Goal: Task Accomplishment & Management: Complete application form

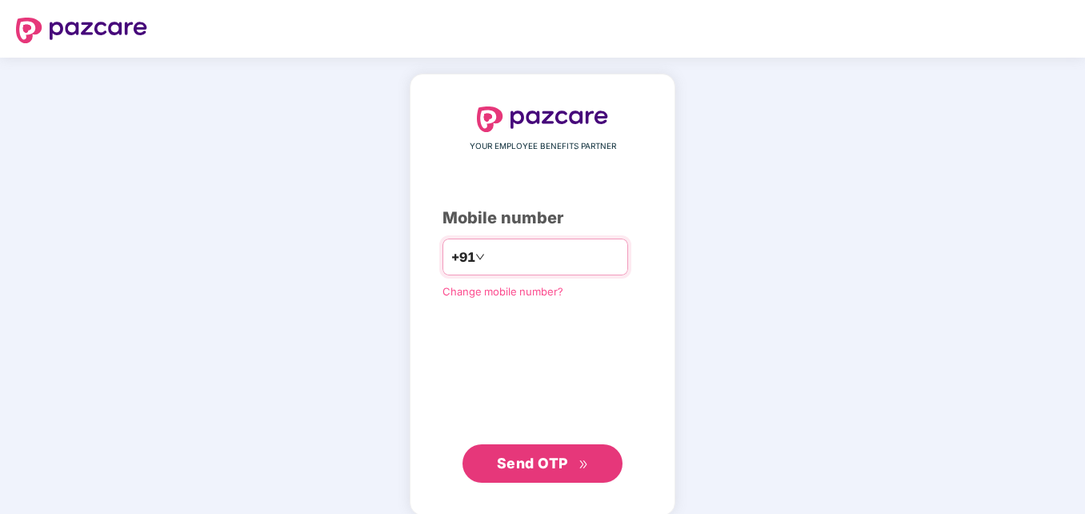
click at [488, 257] on input "**********" at bounding box center [553, 257] width 131 height 26
type input "**********"
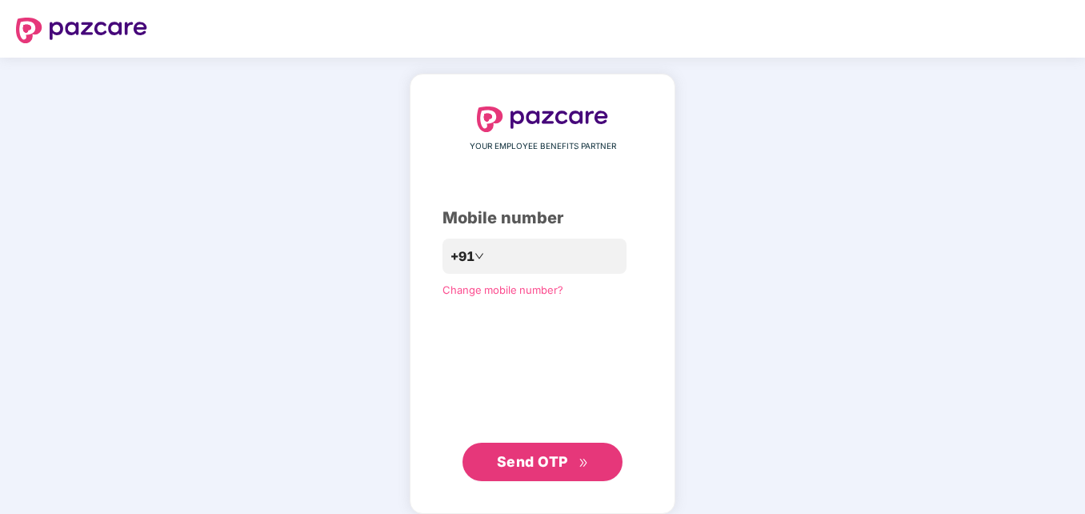
click at [262, 371] on div "**********" at bounding box center [542, 294] width 1085 height 472
click at [560, 464] on span "Send OTP" at bounding box center [532, 461] width 71 height 17
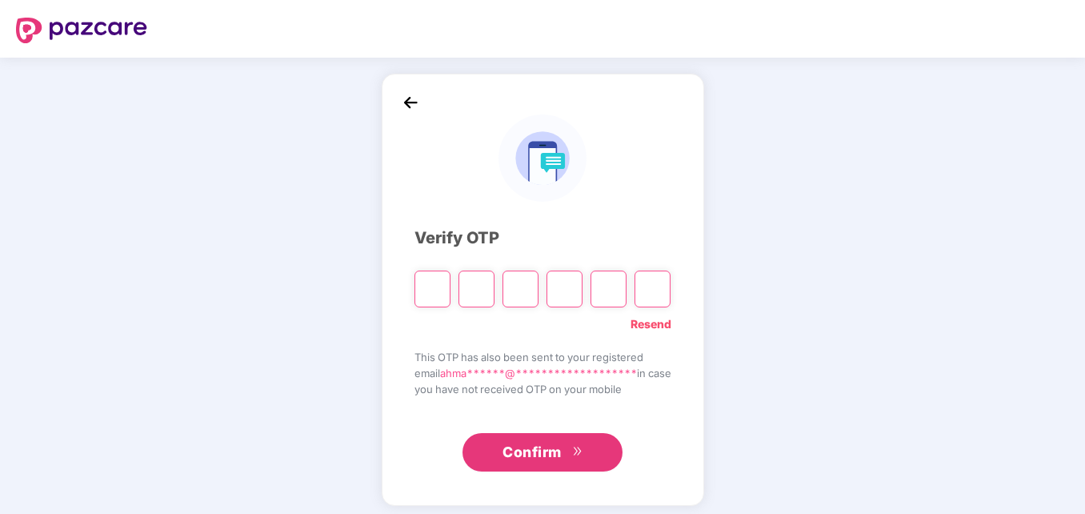
type input "*"
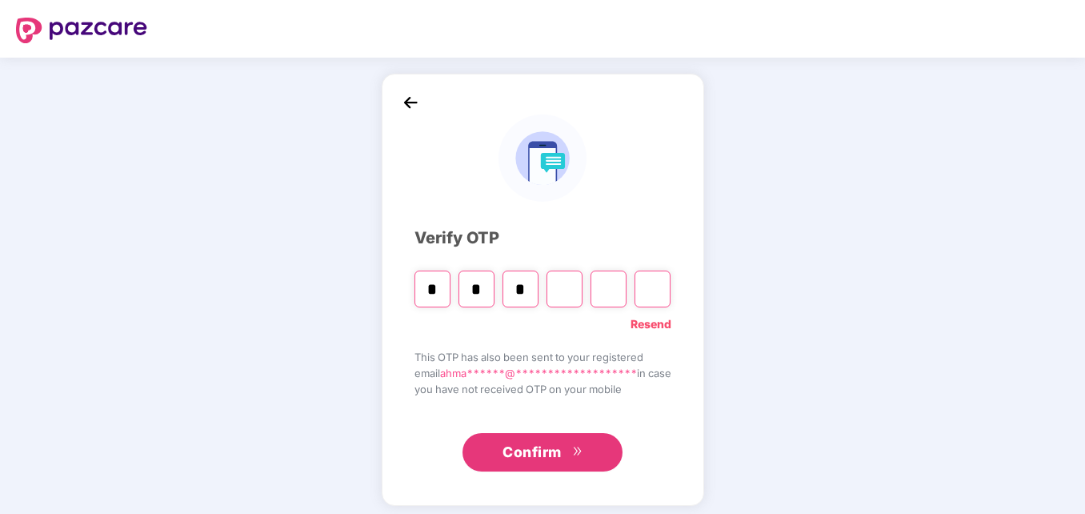
type input "*"
click at [526, 442] on span "Confirm" at bounding box center [531, 452] width 59 height 22
click at [611, 289] on input "*" at bounding box center [608, 288] width 36 height 37
type input "*"
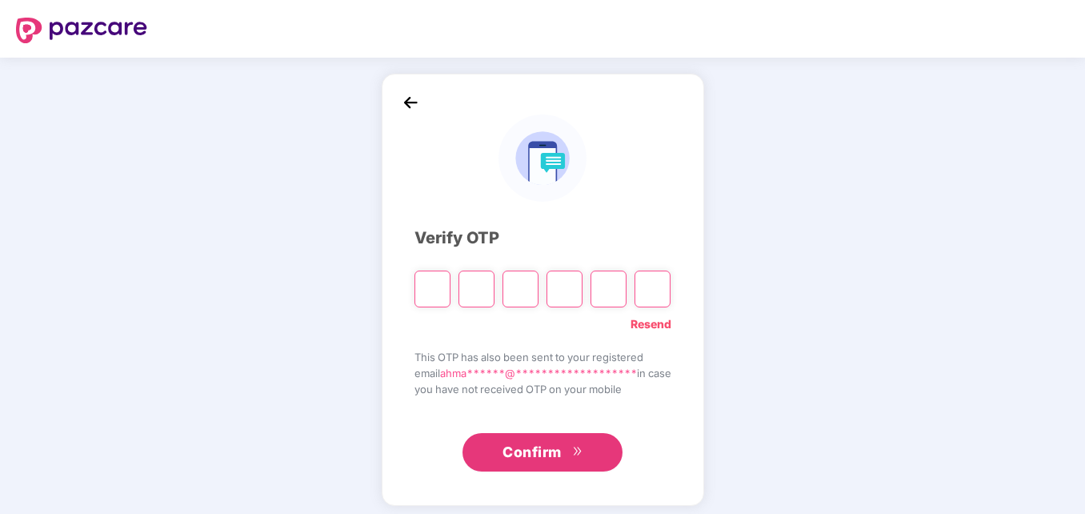
type input "*"
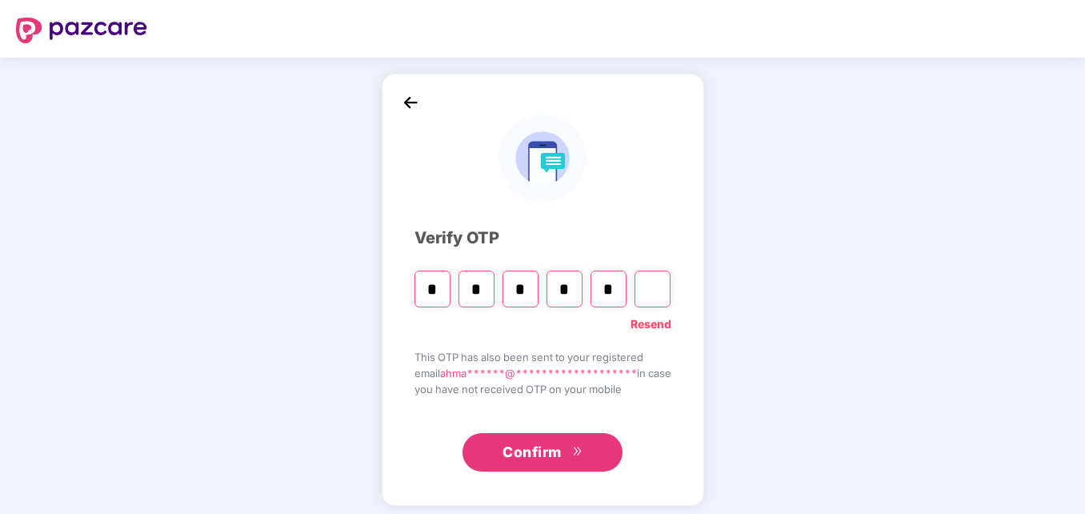
type input "*"
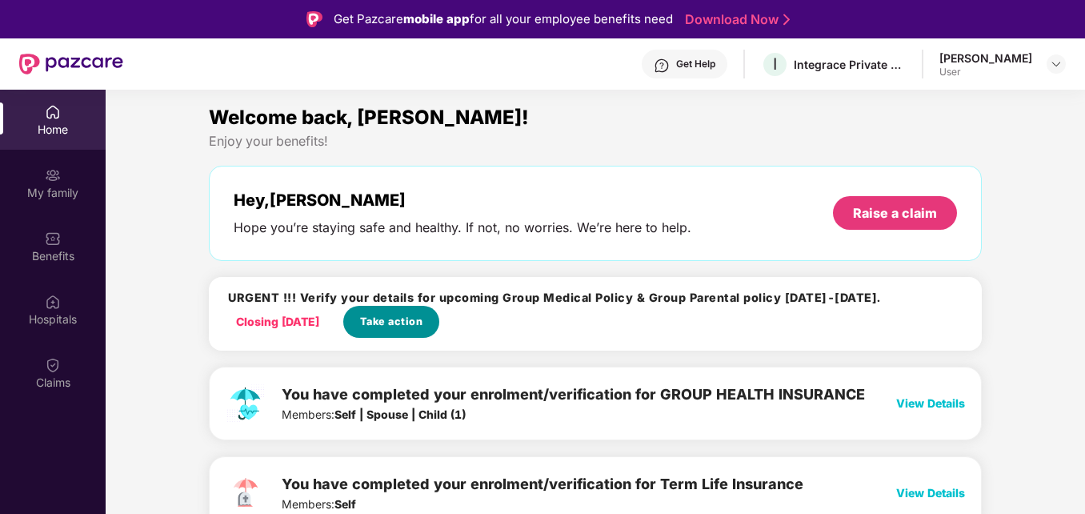
click at [377, 320] on span "Take action" at bounding box center [391, 322] width 63 height 16
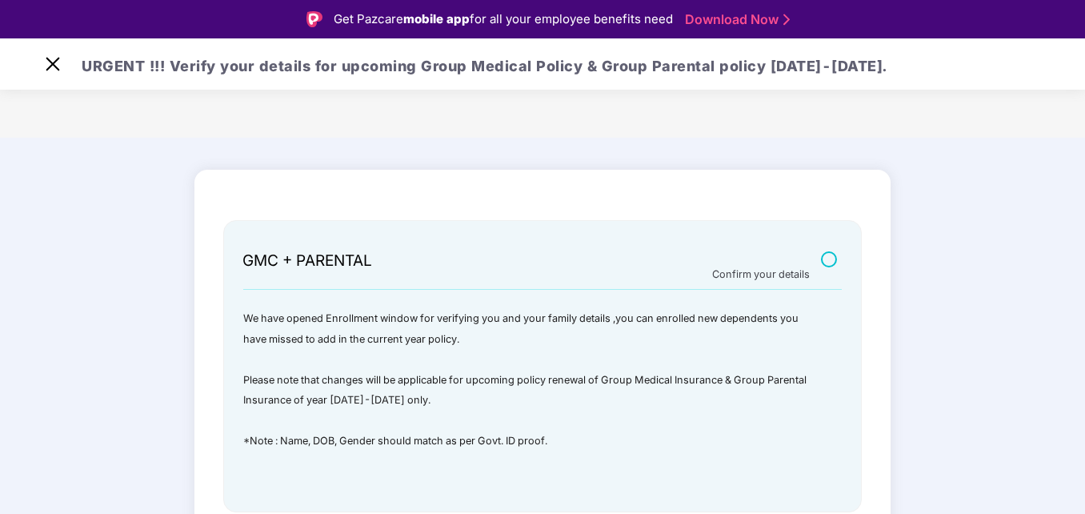
scroll to position [38, 0]
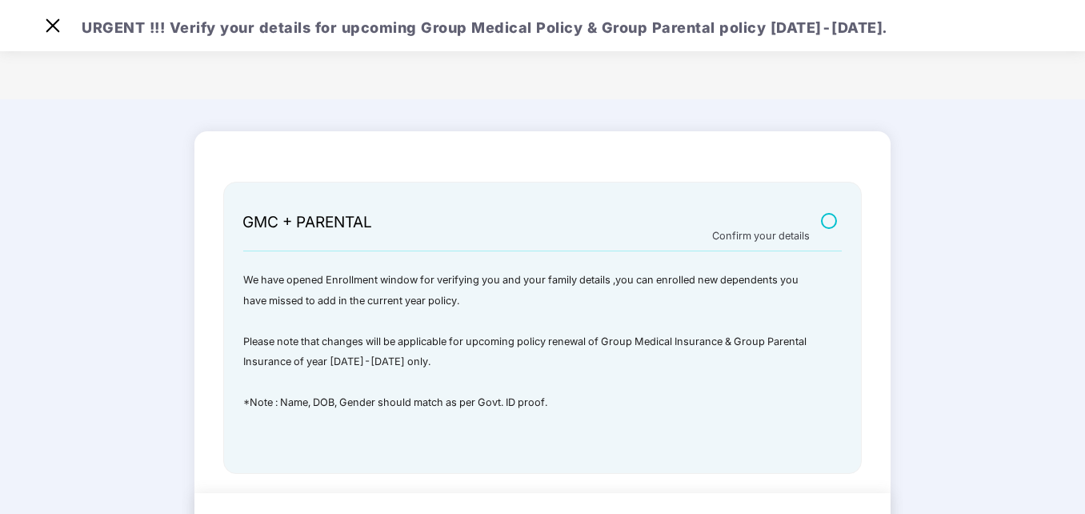
click at [826, 218] on label at bounding box center [831, 221] width 20 height 14
click at [426, 403] on span "*Note : Name, DOB, Gender should match as per Govt. ID proof." at bounding box center [395, 402] width 304 height 12
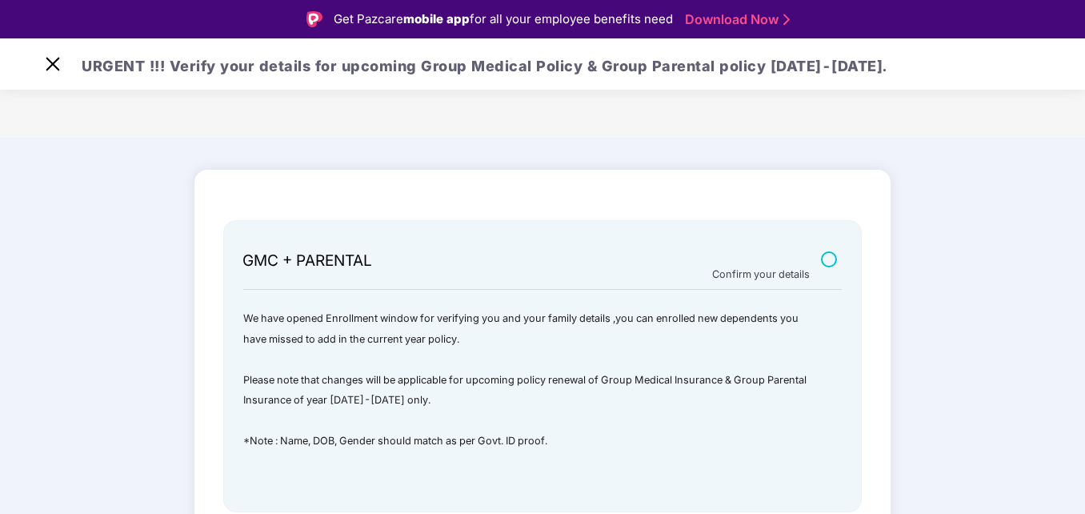
click at [759, 274] on div "Confirm your details" at bounding box center [761, 270] width 98 height 13
click at [337, 249] on div "GMC + PARENTAL" at bounding box center [307, 252] width 130 height 38
click at [338, 447] on p "*Note : Name, DOB, Gender should match as per Govt. ID proof." at bounding box center [532, 440] width 578 height 21
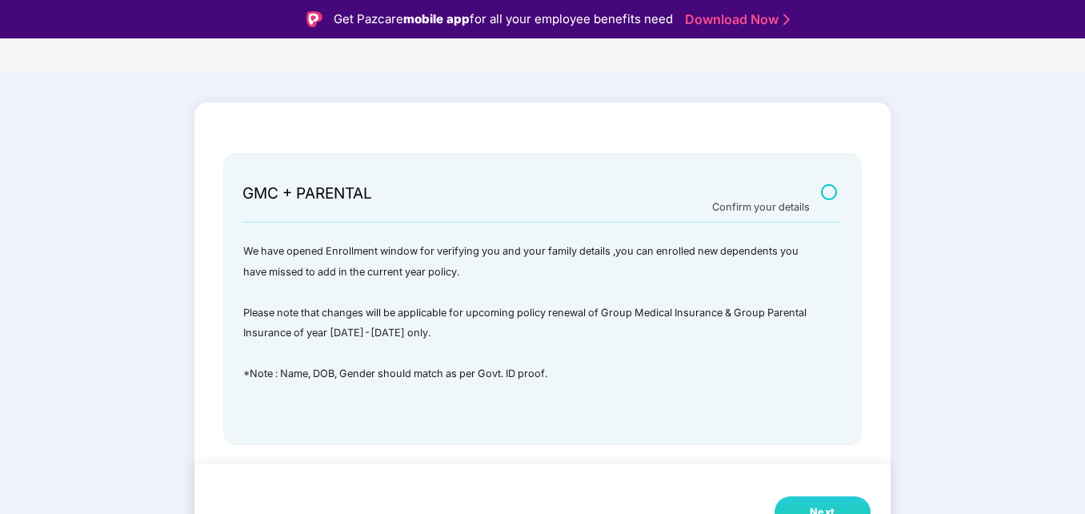
click at [822, 504] on div "Next" at bounding box center [823, 512] width 26 height 16
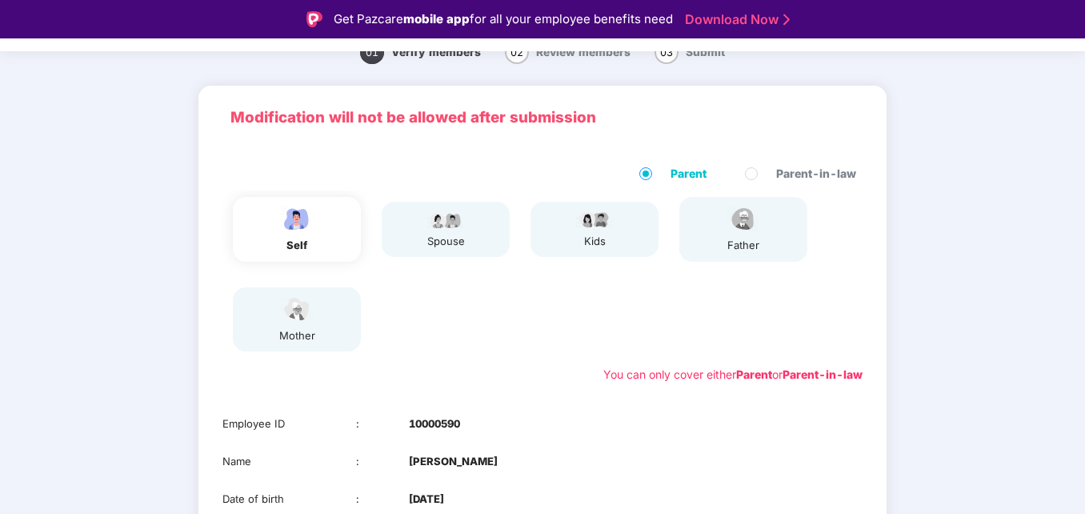
click at [519, 334] on div "self spouse kids father mother" at bounding box center [542, 273] width 653 height 167
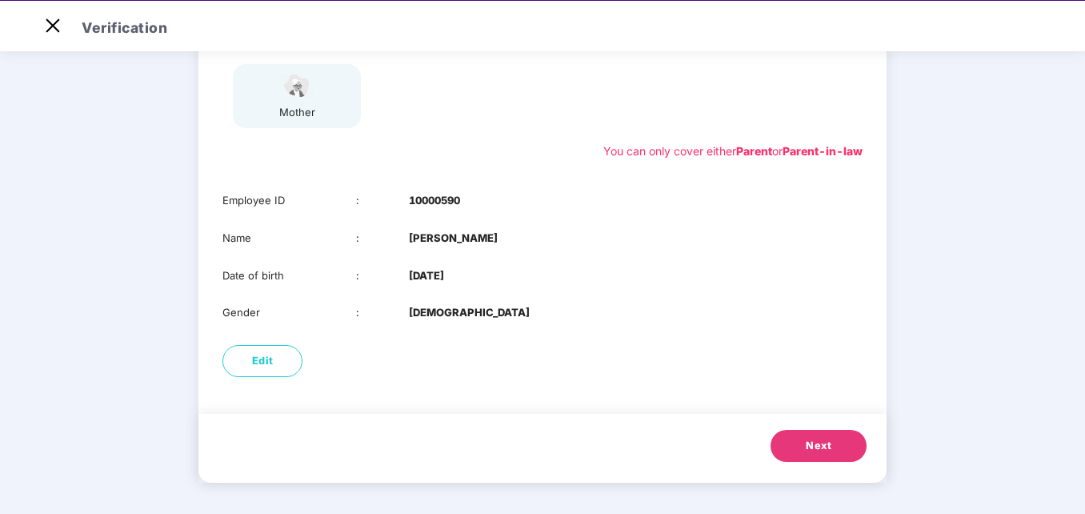
scroll to position [38, 0]
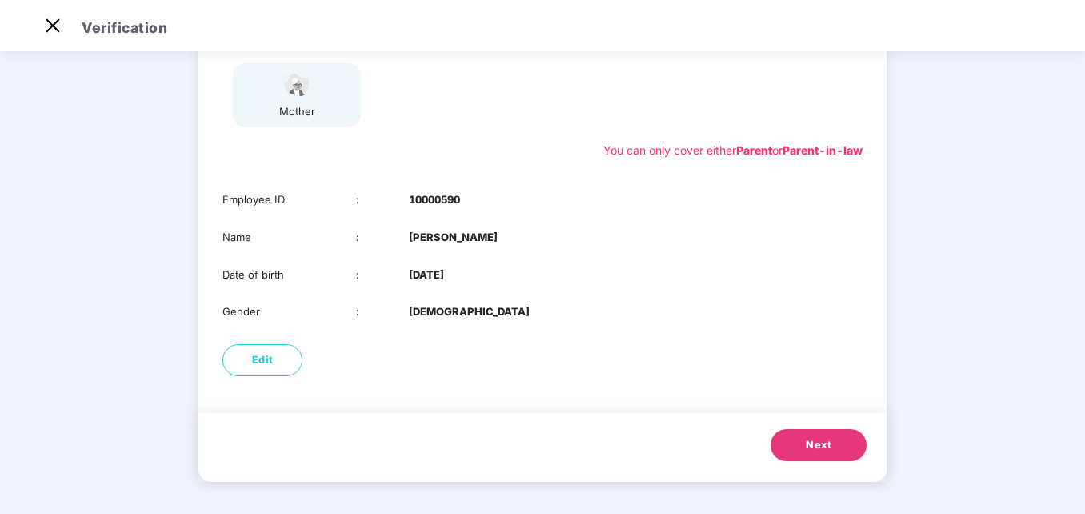
click at [818, 437] on span "Next" at bounding box center [819, 445] width 26 height 16
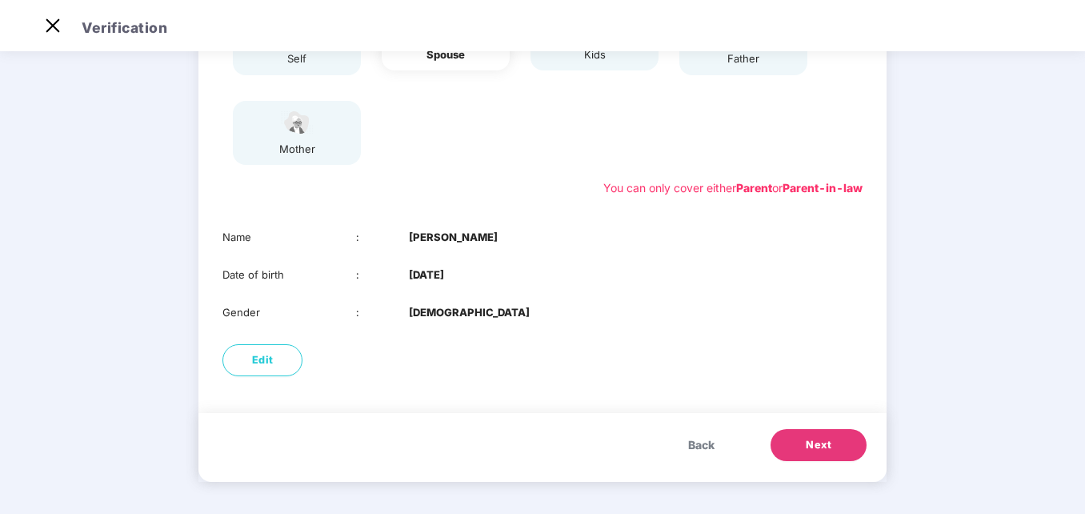
scroll to position [215, 0]
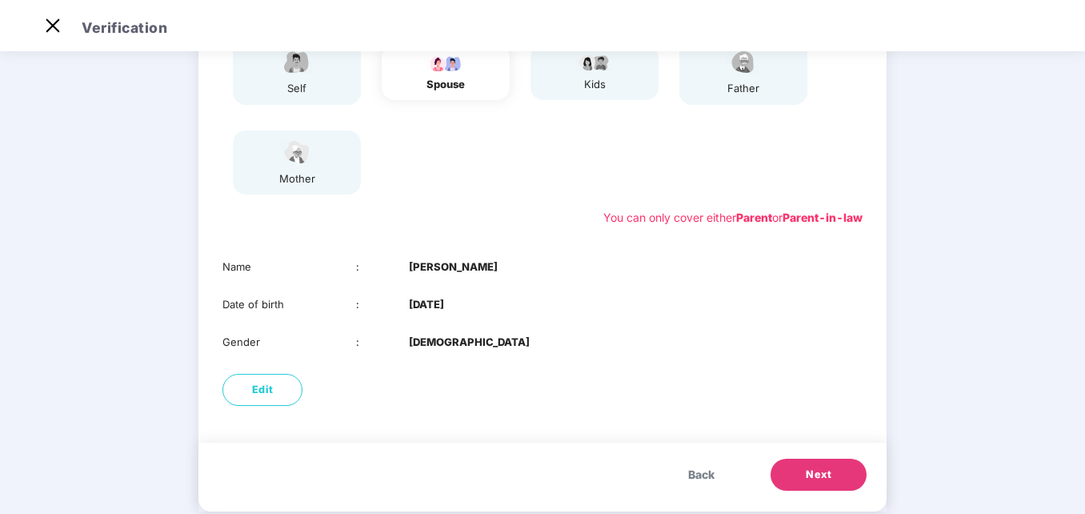
click at [750, 305] on div "Name : [PERSON_NAME] Date of birth : [DEMOGRAPHIC_DATA] Gender : [DEMOGRAPHIC_D…" at bounding box center [542, 303] width 688 height 123
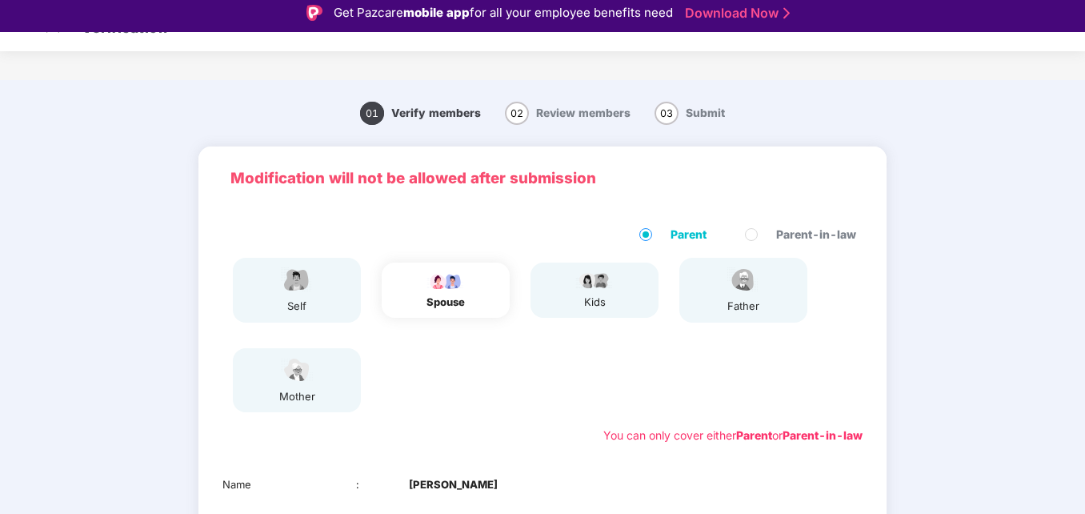
scroll to position [0, 0]
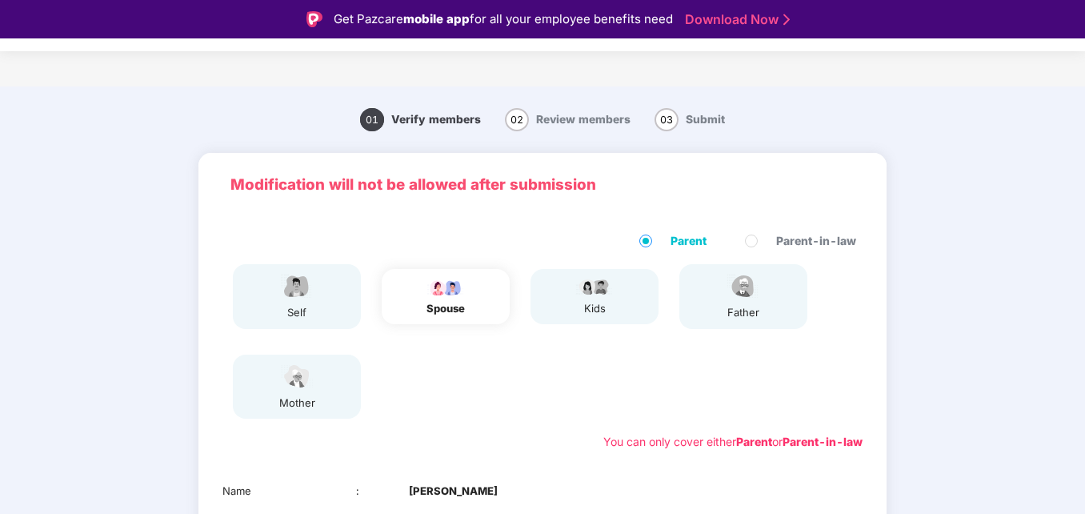
click at [706, 382] on div "self spouse kids father mother" at bounding box center [542, 341] width 653 height 167
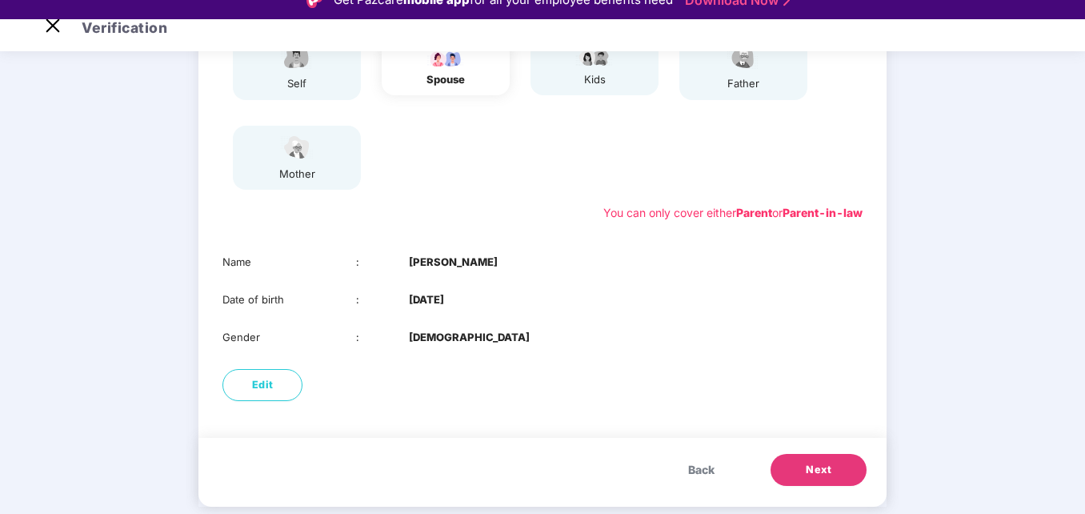
scroll to position [215, 0]
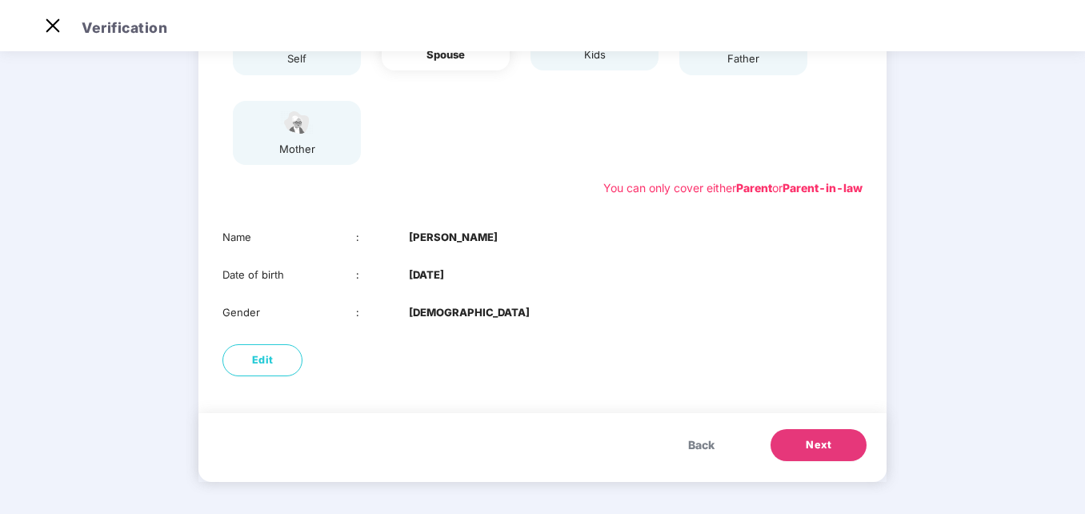
click at [797, 314] on div "Gender : [DEMOGRAPHIC_DATA]" at bounding box center [542, 312] width 640 height 17
click at [816, 344] on div "Edit" at bounding box center [542, 360] width 688 height 48
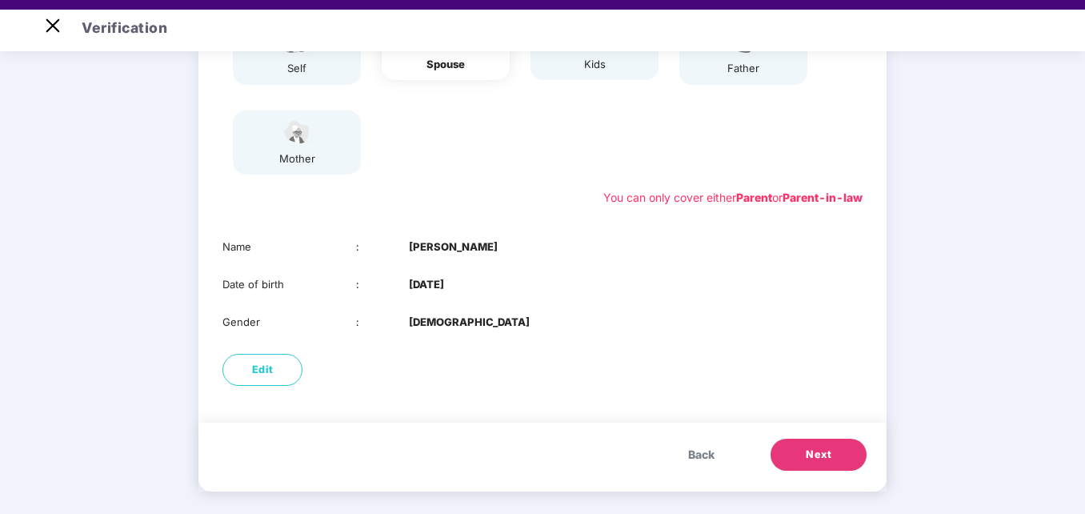
scroll to position [0, 0]
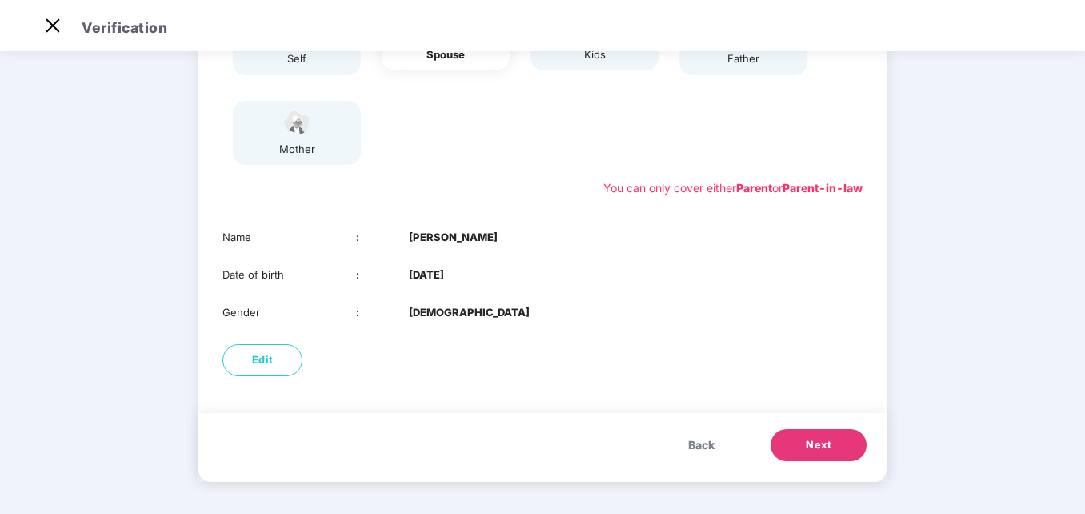
click at [821, 448] on span "Next" at bounding box center [819, 445] width 26 height 16
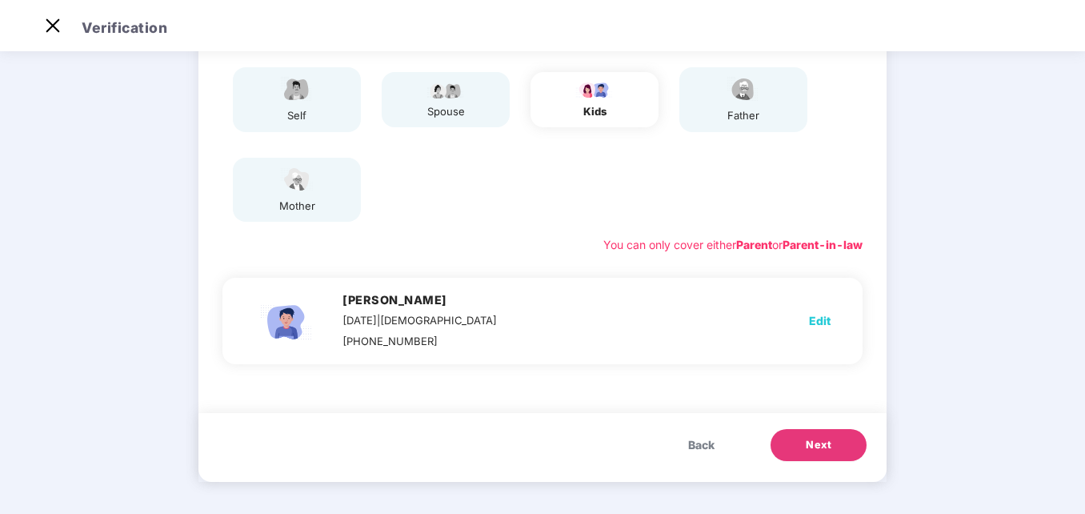
click at [822, 446] on span "Next" at bounding box center [819, 445] width 26 height 16
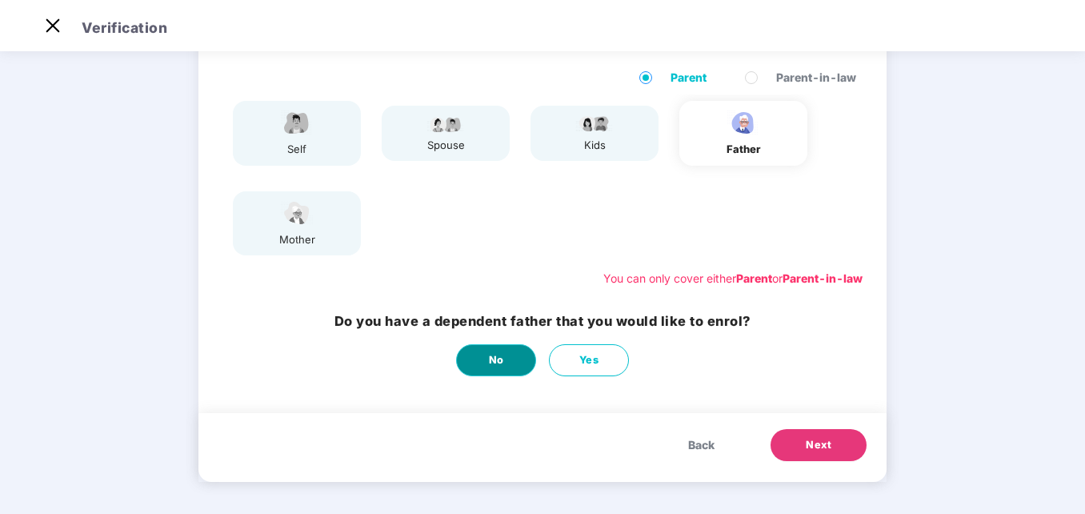
click at [473, 363] on button "No" at bounding box center [496, 360] width 80 height 32
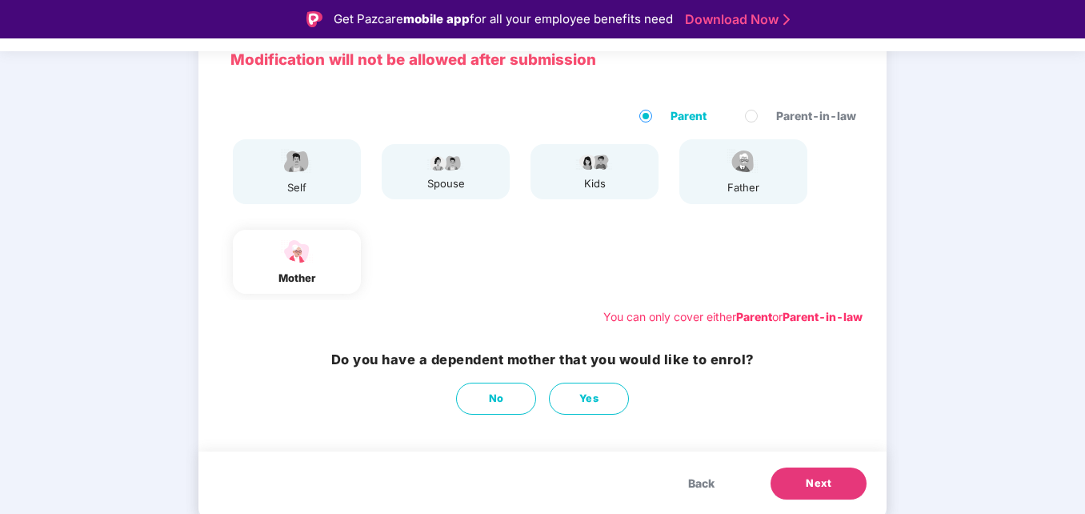
click at [831, 483] on button "Next" at bounding box center [818, 483] width 96 height 32
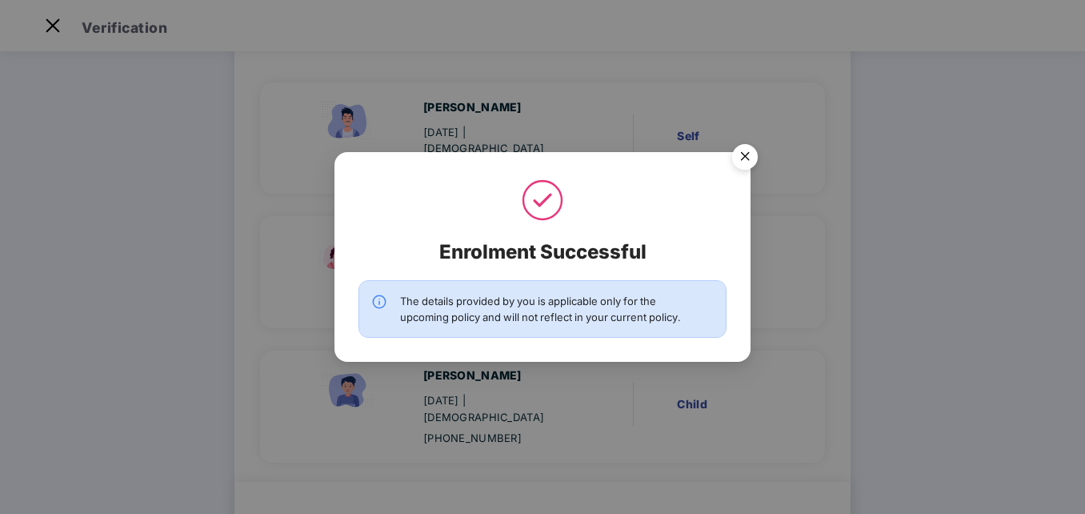
click at [742, 154] on img "Close" at bounding box center [744, 159] width 45 height 45
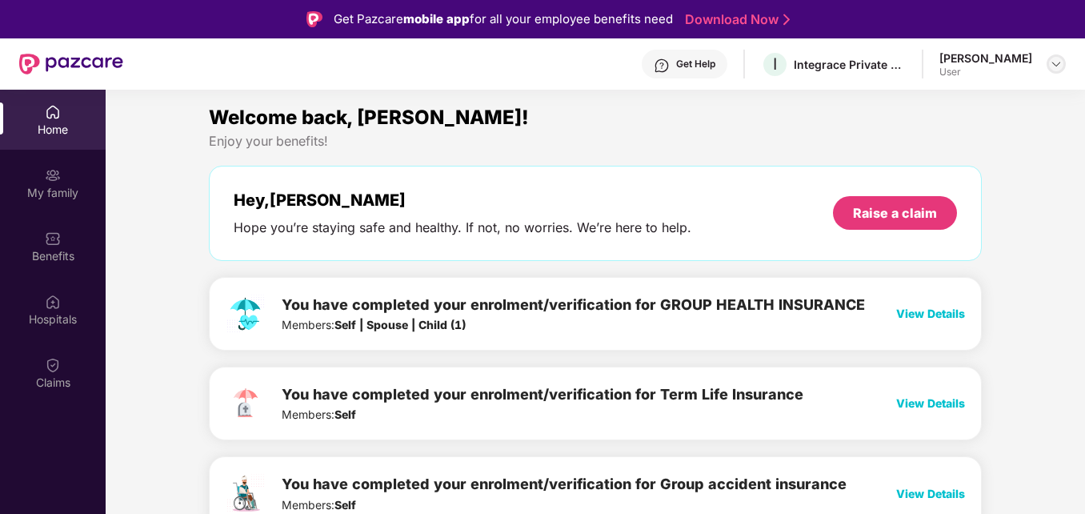
click at [1058, 65] on img at bounding box center [1056, 64] width 13 height 13
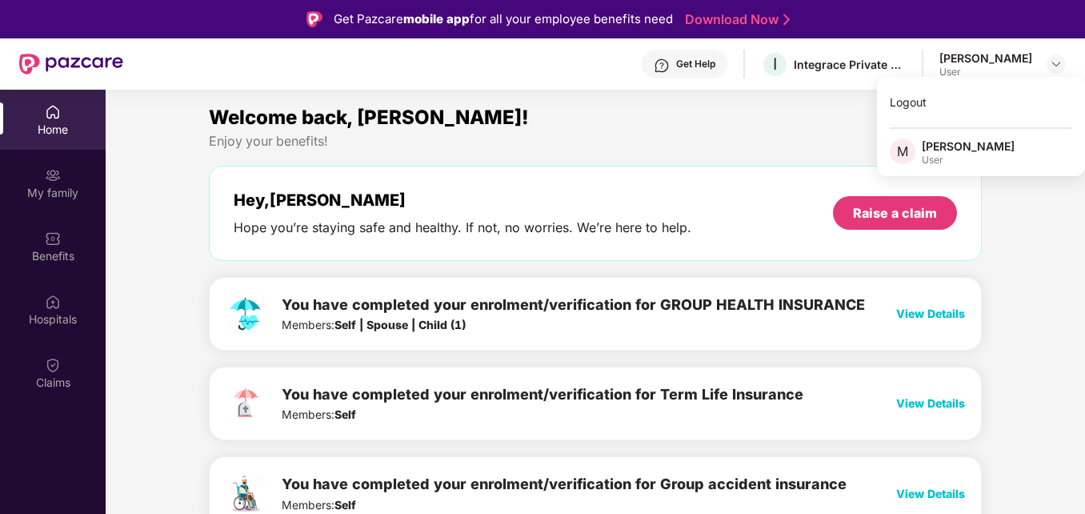
click at [855, 118] on div "Welcome back, [PERSON_NAME]!" at bounding box center [595, 117] width 773 height 30
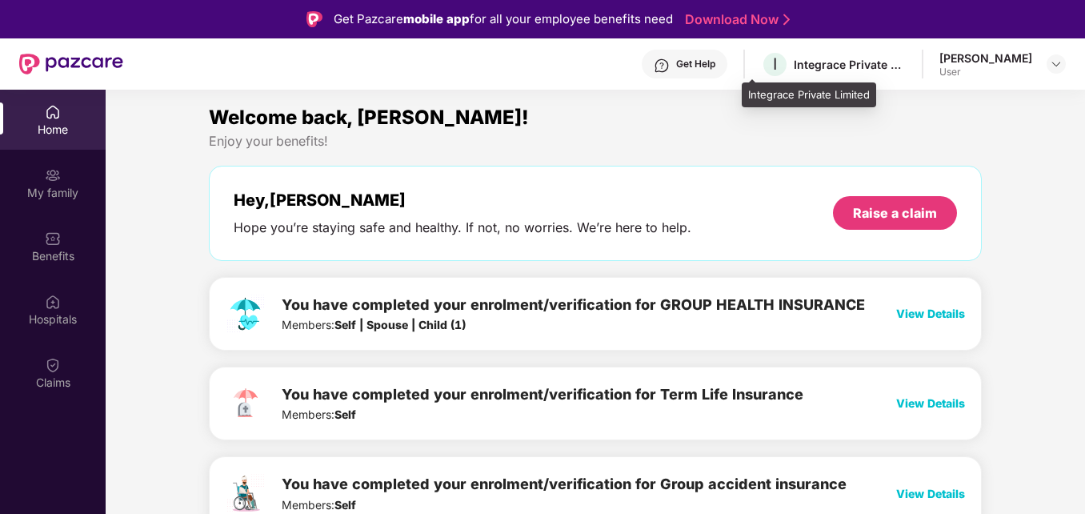
click at [816, 66] on div "Integrace Private Limited" at bounding box center [850, 64] width 112 height 15
click at [44, 119] on div "Home" at bounding box center [53, 120] width 106 height 60
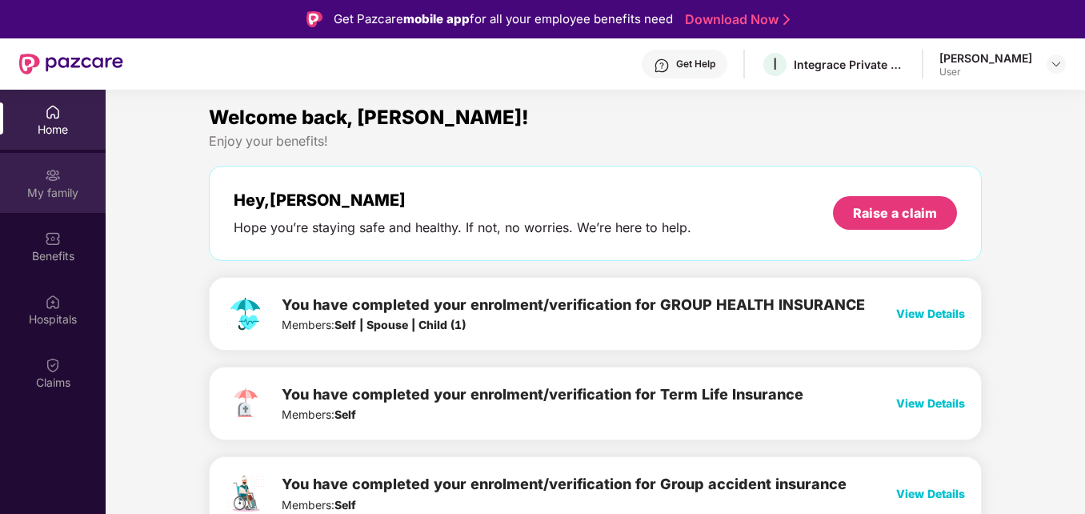
click at [52, 182] on img at bounding box center [53, 175] width 16 height 16
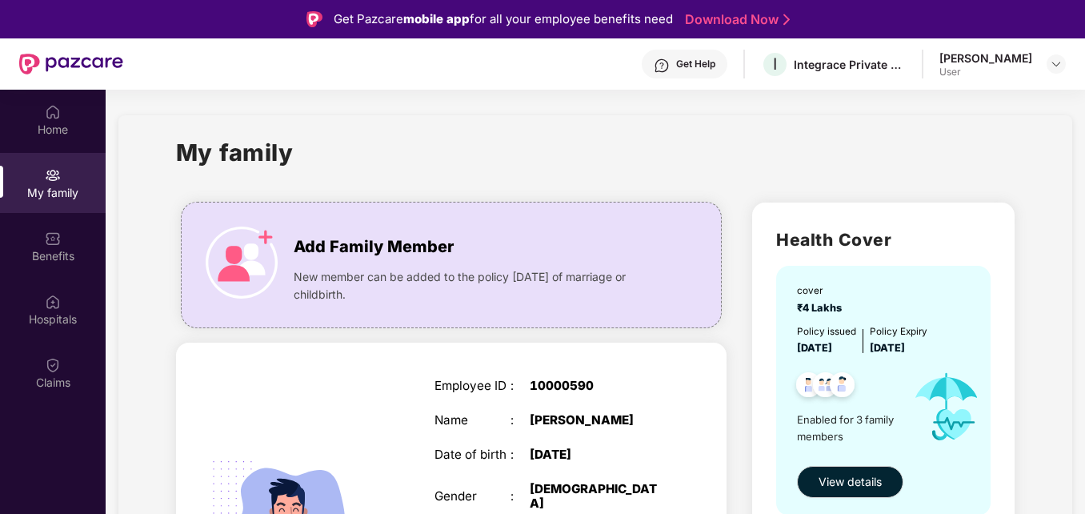
click at [542, 158] on div "My family" at bounding box center [595, 161] width 839 height 55
click at [1052, 62] on img at bounding box center [1056, 64] width 13 height 13
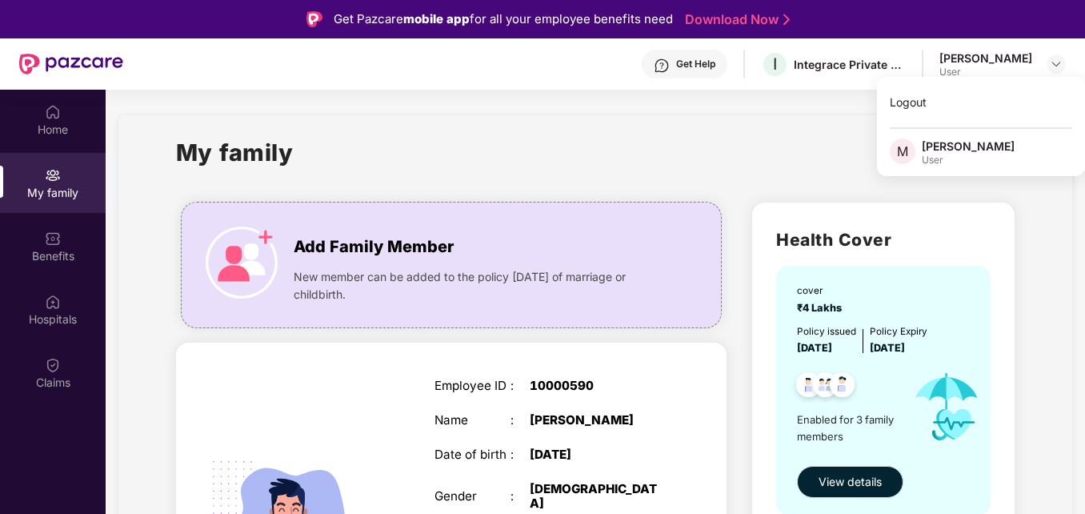
click at [956, 58] on div "[PERSON_NAME]" at bounding box center [985, 57] width 93 height 15
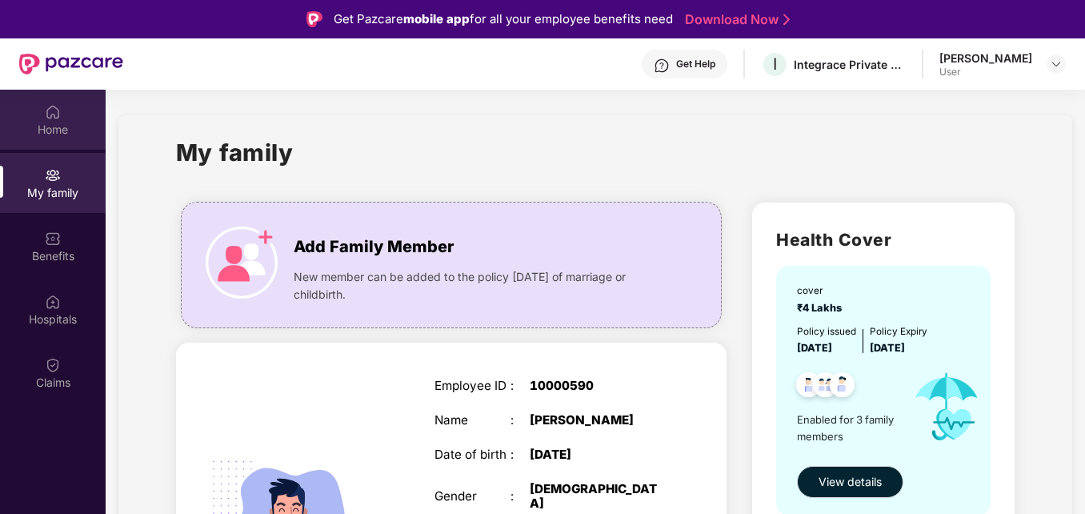
click at [59, 114] on img at bounding box center [53, 112] width 16 height 16
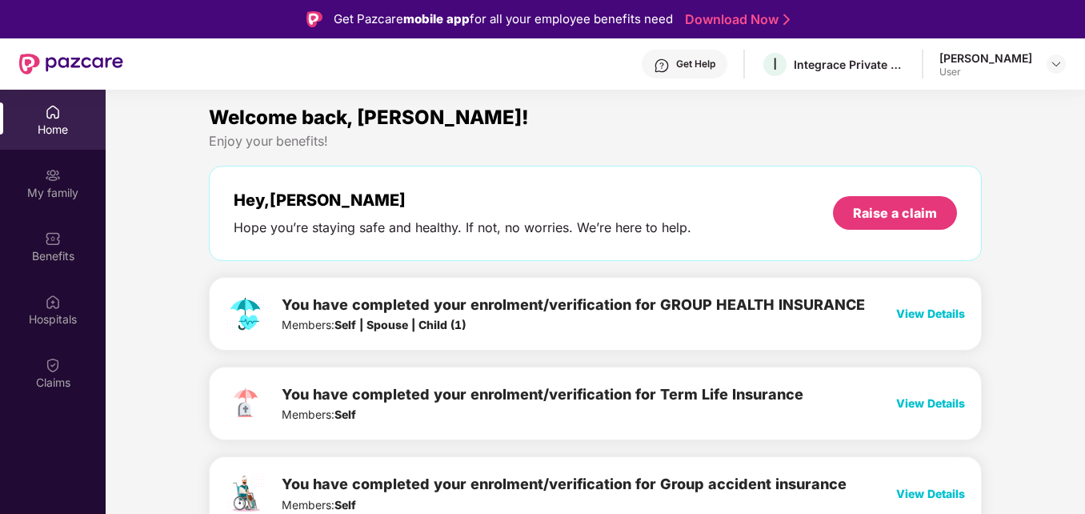
click at [550, 142] on div "Welcome back, Mohammad! Enjoy your benefits! Hey, Mohammad Hope you’re staying …" at bounding box center [595, 391] width 786 height 578
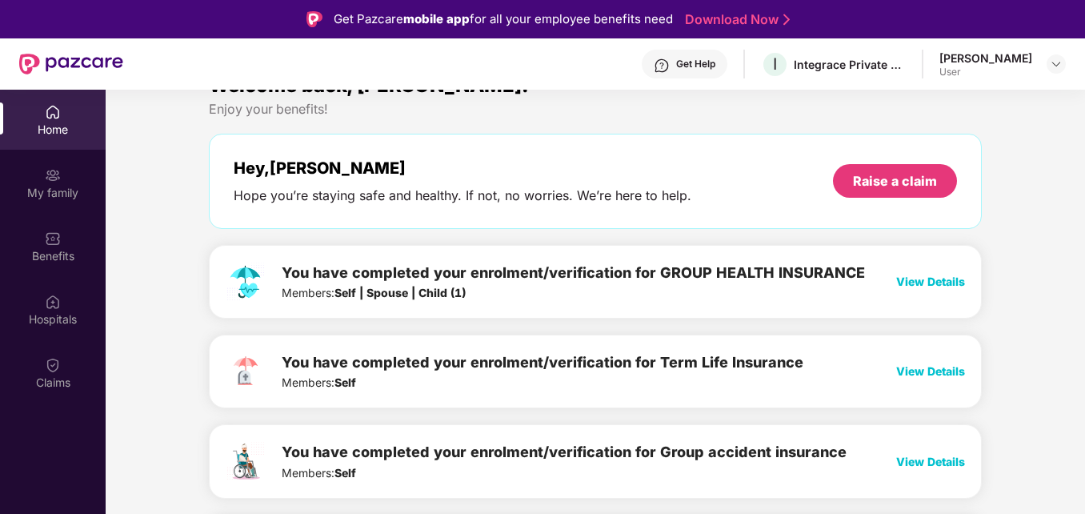
scroll to position [128, 0]
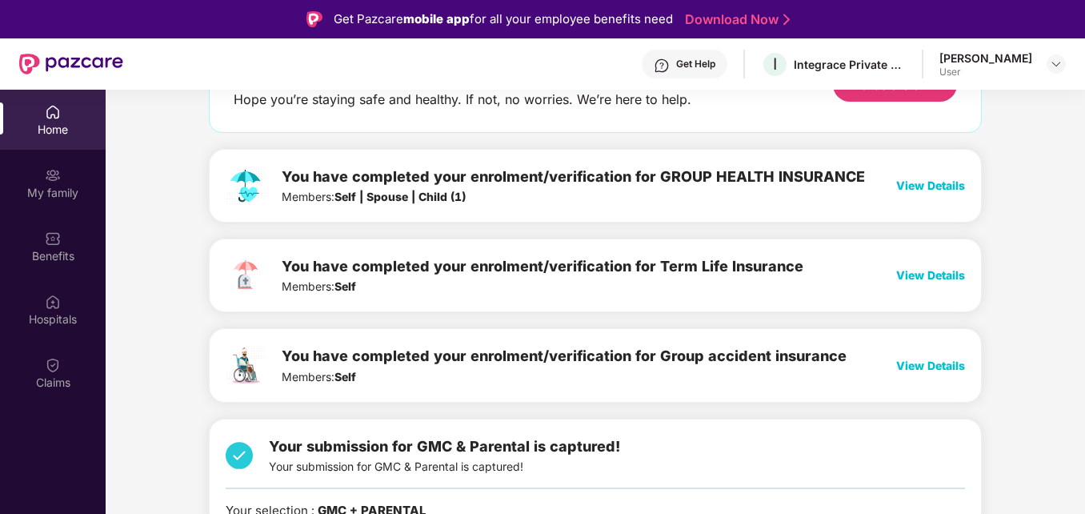
click at [937, 190] on span "View Details" at bounding box center [930, 185] width 69 height 14
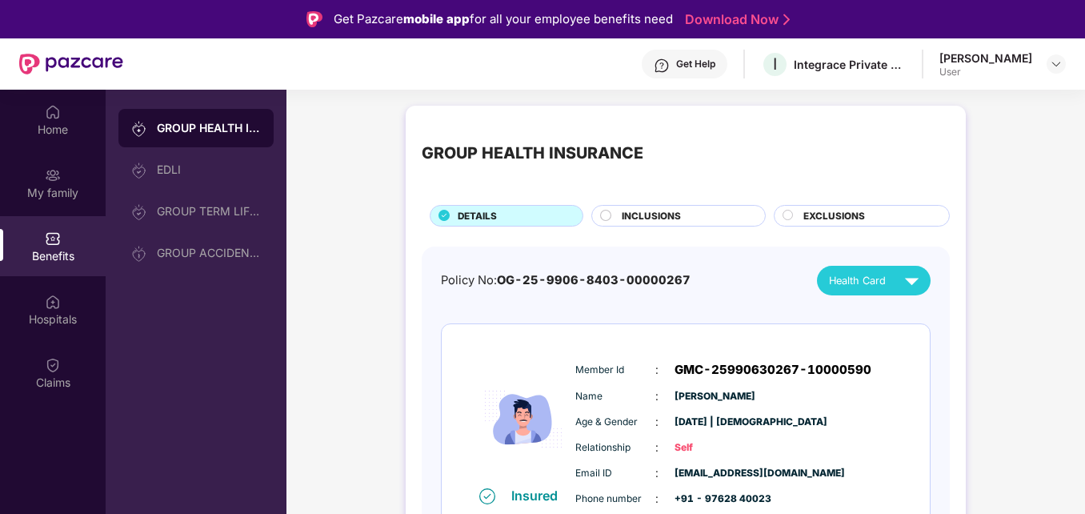
click at [915, 282] on img at bounding box center [912, 280] width 28 height 28
click at [904, 317] on img at bounding box center [898, 318] width 12 height 12
click at [716, 173] on div "GROUP HEALTH INSURANCE" at bounding box center [686, 154] width 528 height 64
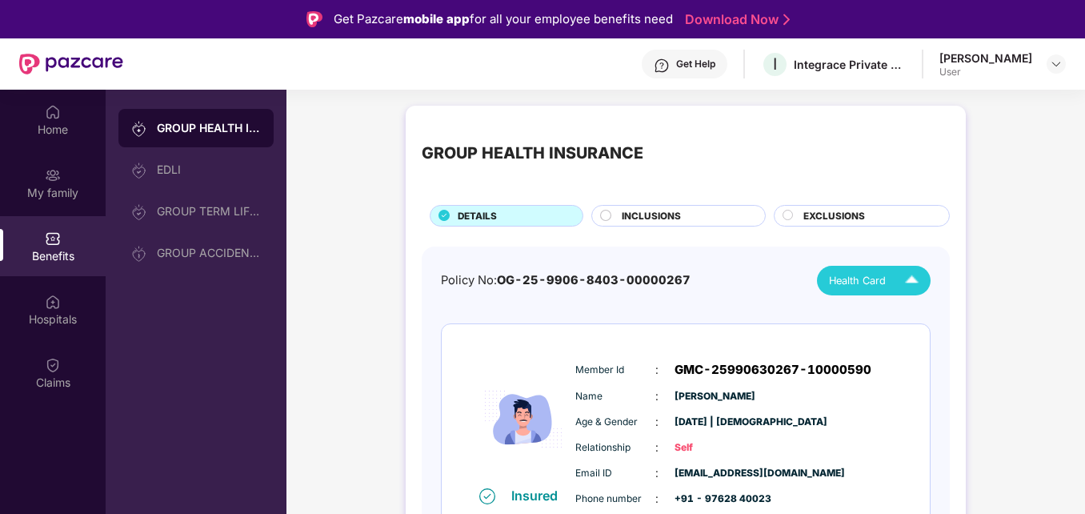
click at [695, 213] on div "INCLUSIONS" at bounding box center [685, 217] width 143 height 17
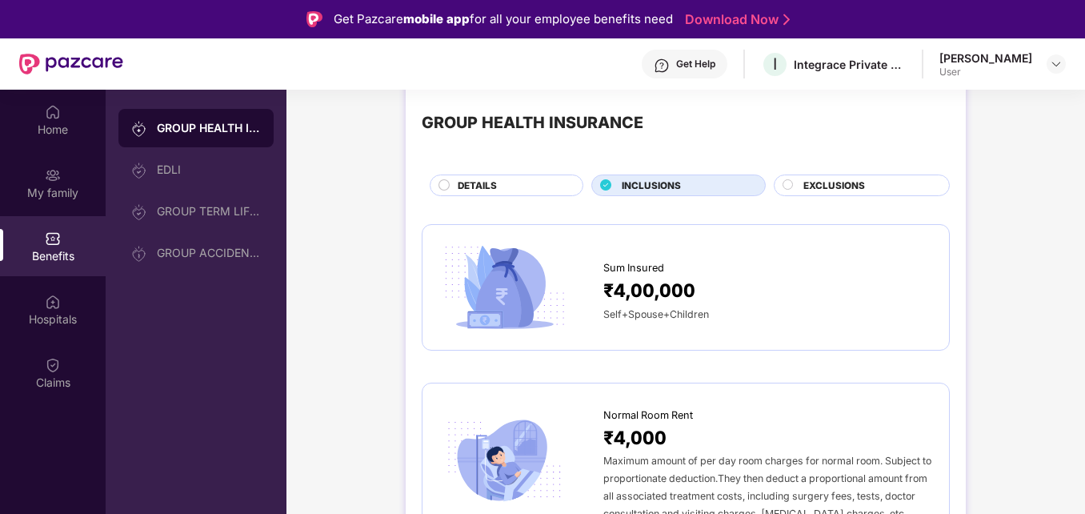
click at [728, 166] on div "GROUP HEALTH INSURANCE DETAILS INCLUSIONS EXCLUSIONS" at bounding box center [686, 143] width 528 height 105
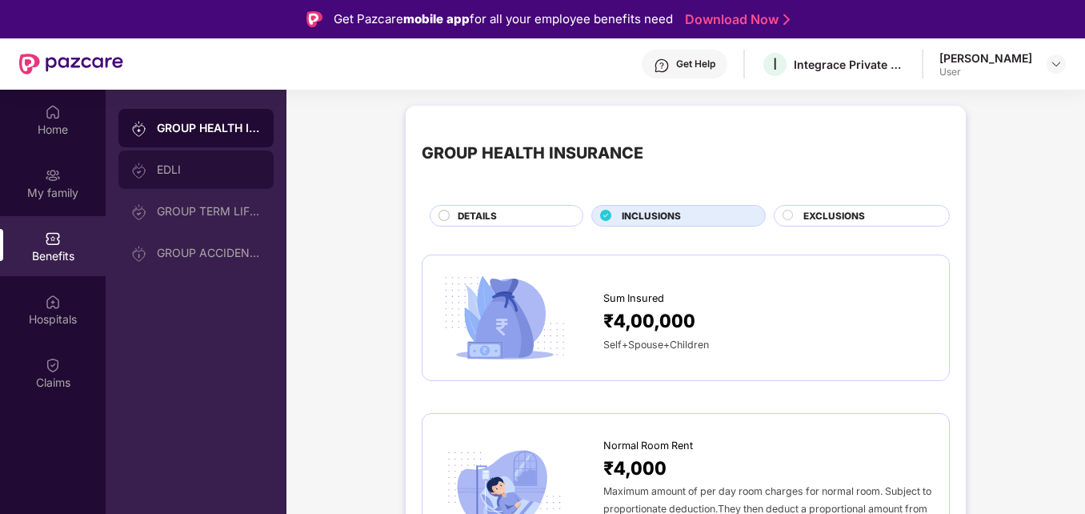
click at [186, 172] on div "EDLI" at bounding box center [209, 169] width 104 height 13
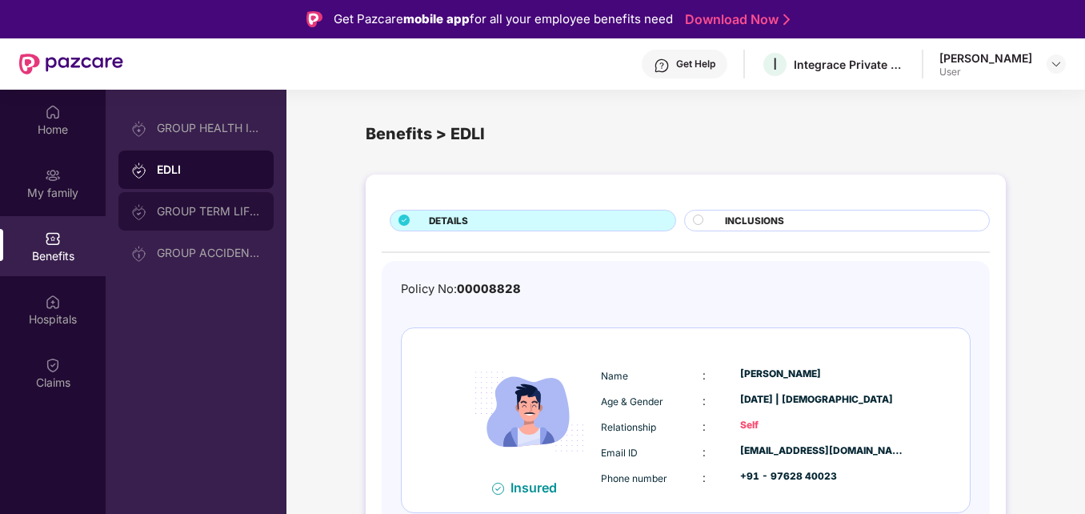
click at [194, 213] on div "GROUP TERM LIFE INSURANCE" at bounding box center [209, 211] width 104 height 13
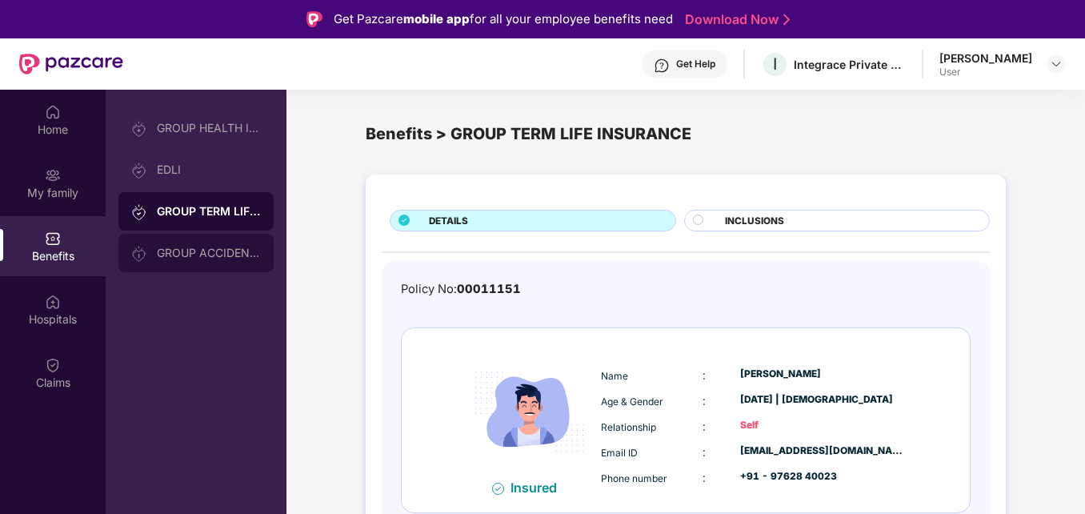
click at [209, 252] on div "GROUP ACCIDENTAL INSURANCE" at bounding box center [209, 252] width 104 height 13
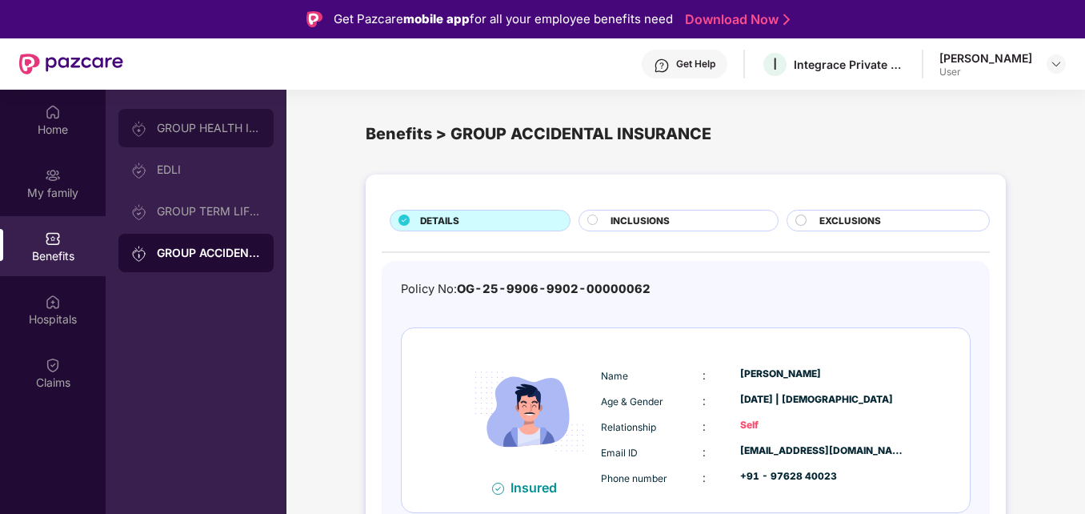
click at [192, 126] on div "GROUP HEALTH INSURANCE" at bounding box center [209, 128] width 104 height 13
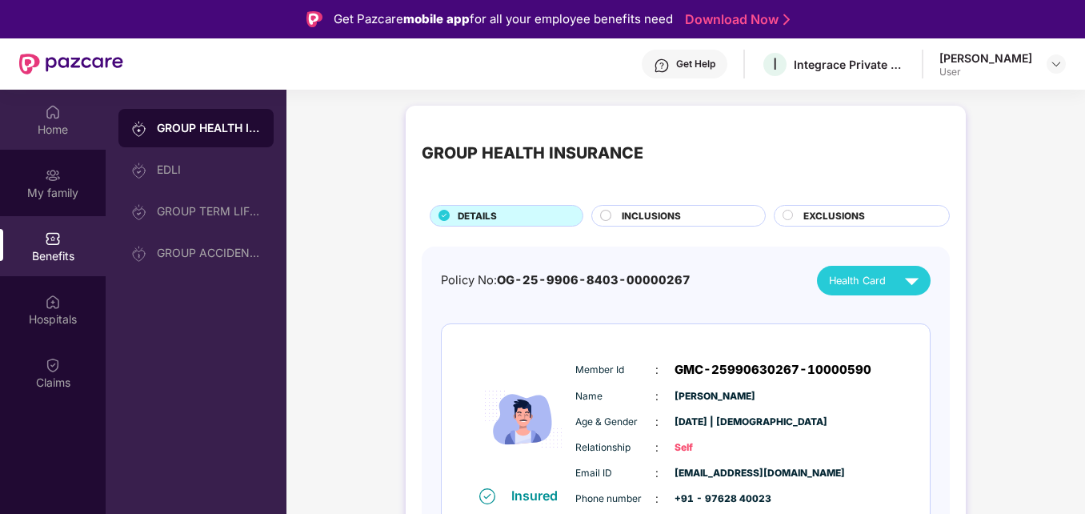
click at [51, 126] on div "Home" at bounding box center [53, 130] width 106 height 16
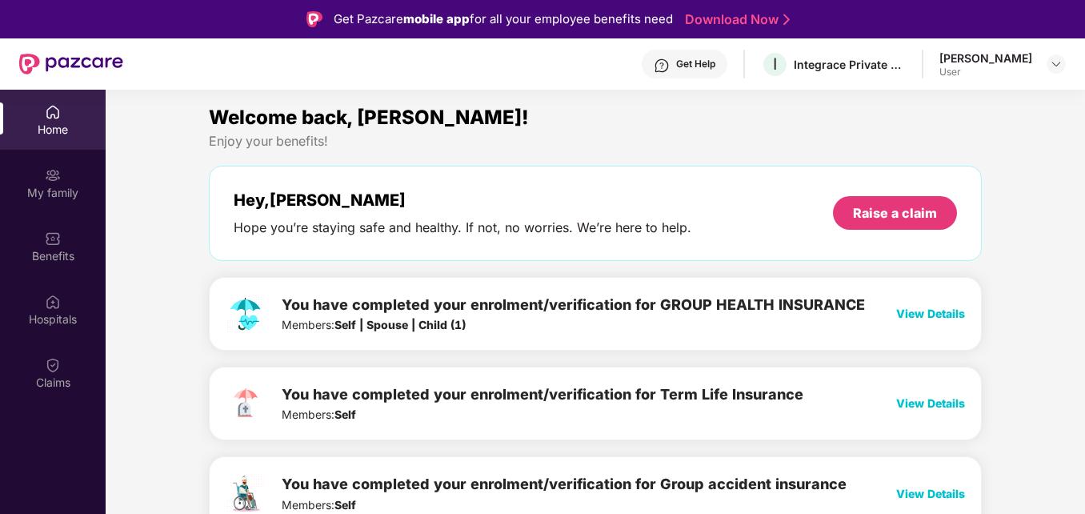
click at [753, 201] on div "Hey, Mohammad Hope you’re staying safe and healthy. If not, no worries. We’re h…" at bounding box center [595, 213] width 723 height 46
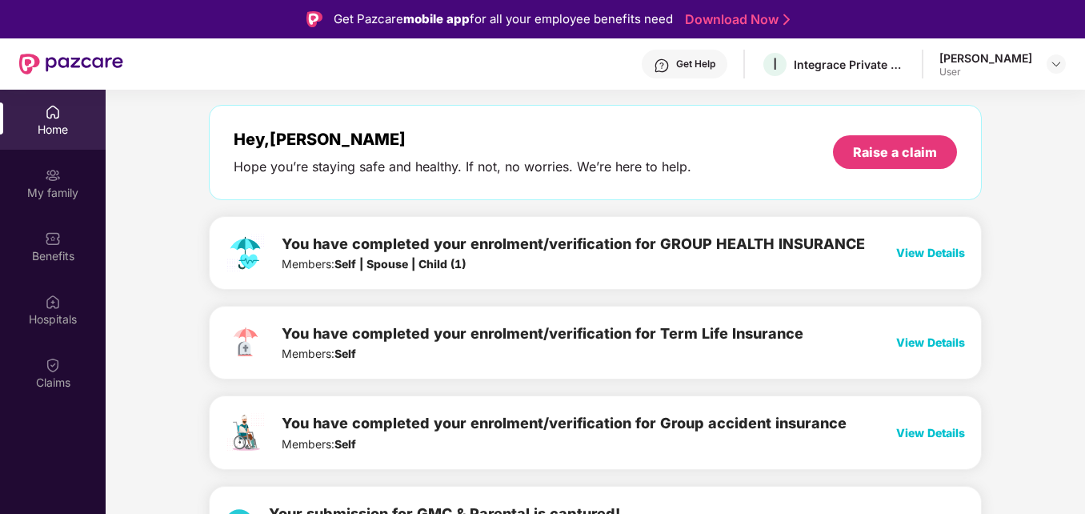
scroll to position [64, 0]
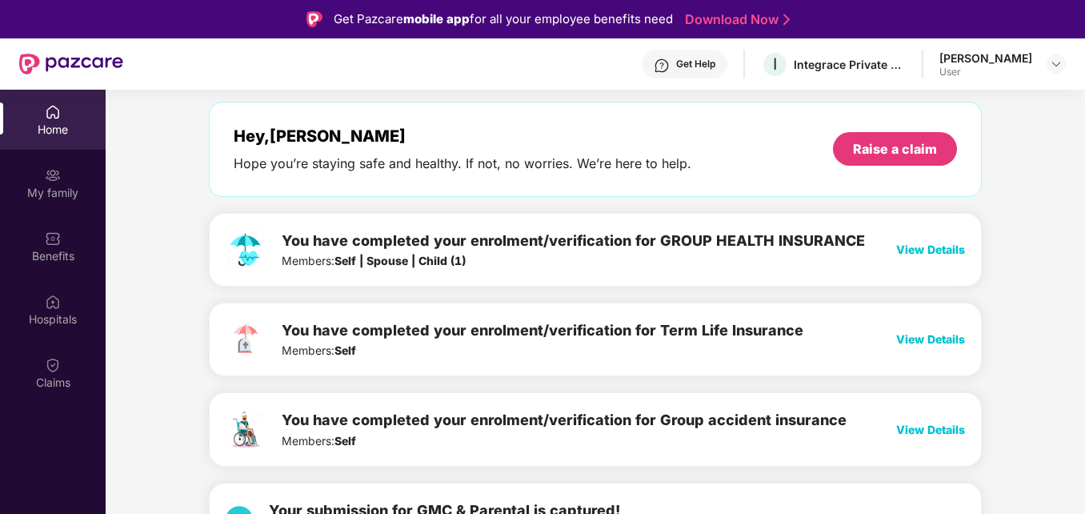
click at [930, 246] on span "View Details" at bounding box center [930, 249] width 69 height 14
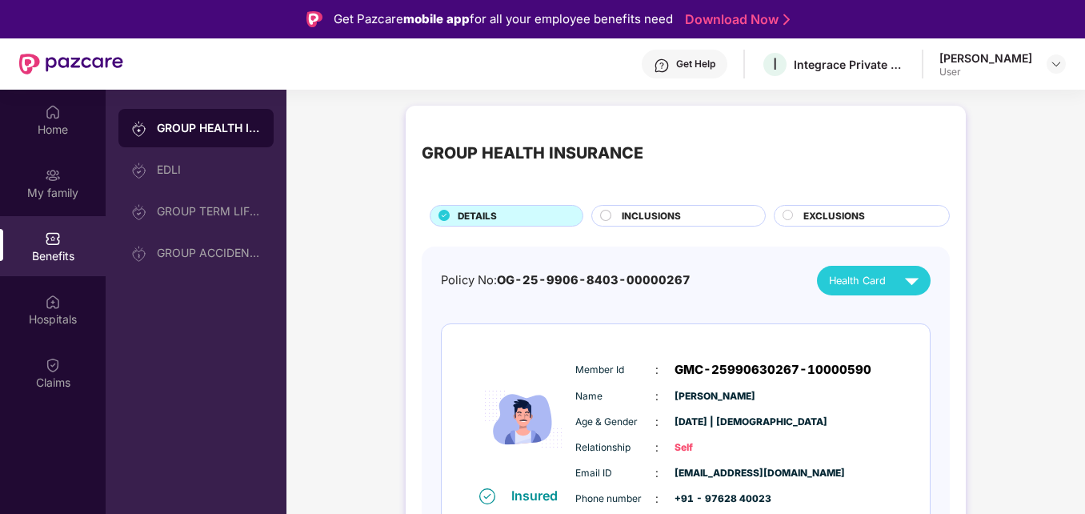
drag, startPoint x: 1082, startPoint y: 297, endPoint x: 1085, endPoint y: 393, distance: 96.0
click at [1084, 393] on html "Get Pazcare mobile app for all your employee benefits need Download Now Get Hel…" at bounding box center [542, 257] width 1085 height 514
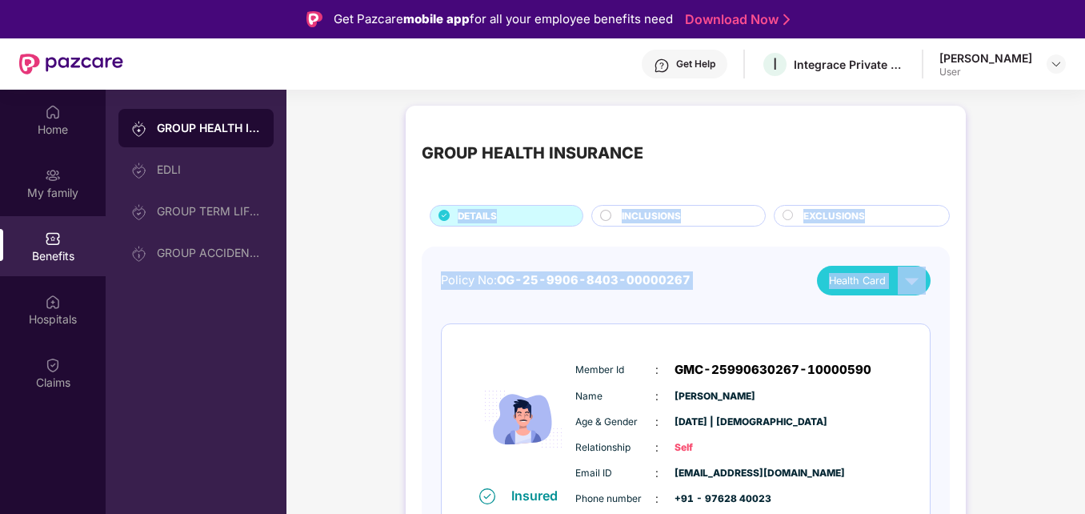
drag, startPoint x: 1085, startPoint y: 393, endPoint x: 1086, endPoint y: 241, distance: 152.0
click at [1084, 241] on html "Get Pazcare mobile app for all your employee benefits need Download Now Get Hel…" at bounding box center [542, 257] width 1085 height 514
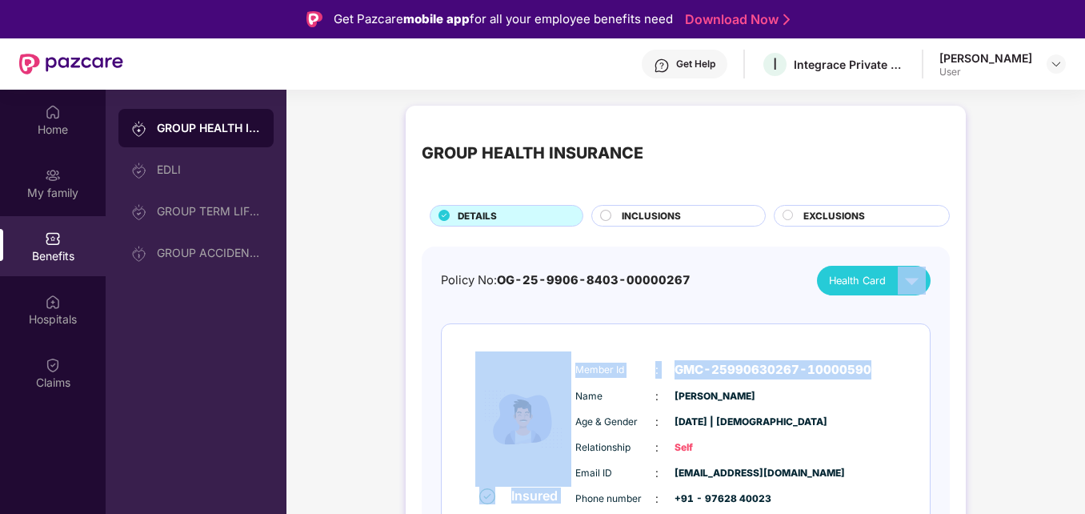
drag, startPoint x: 1082, startPoint y: 263, endPoint x: 1084, endPoint y: 326, distance: 63.2
click at [1084, 326] on div "Home My family Benefits Hospitals Claims GROUP HEALTH INSURANCE EDLI GROUP TERM…" at bounding box center [542, 347] width 1085 height 514
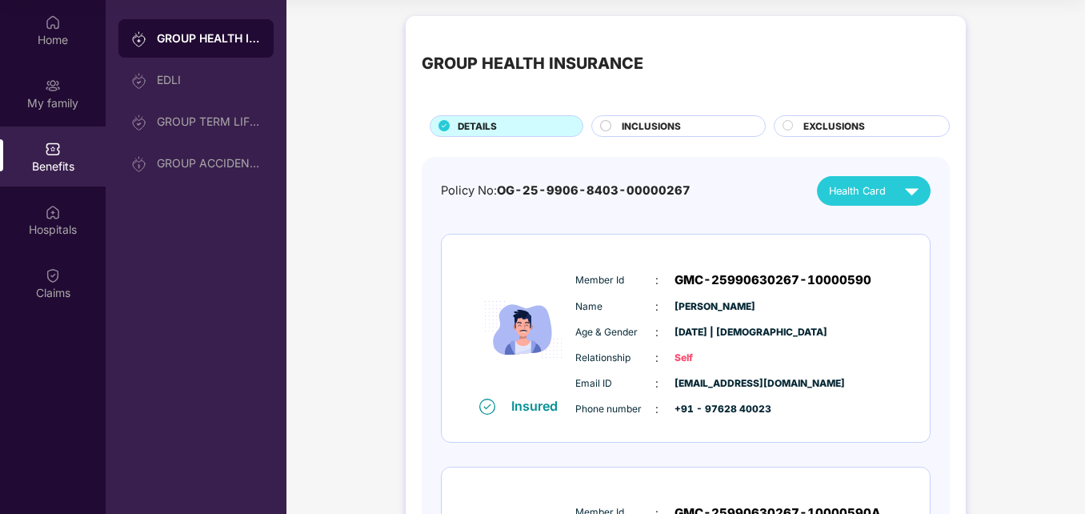
click at [894, 390] on div "Email ID : ahmad.khan@integracehealth.com Phone number : +91 - 97628 40023" at bounding box center [734, 395] width 326 height 43
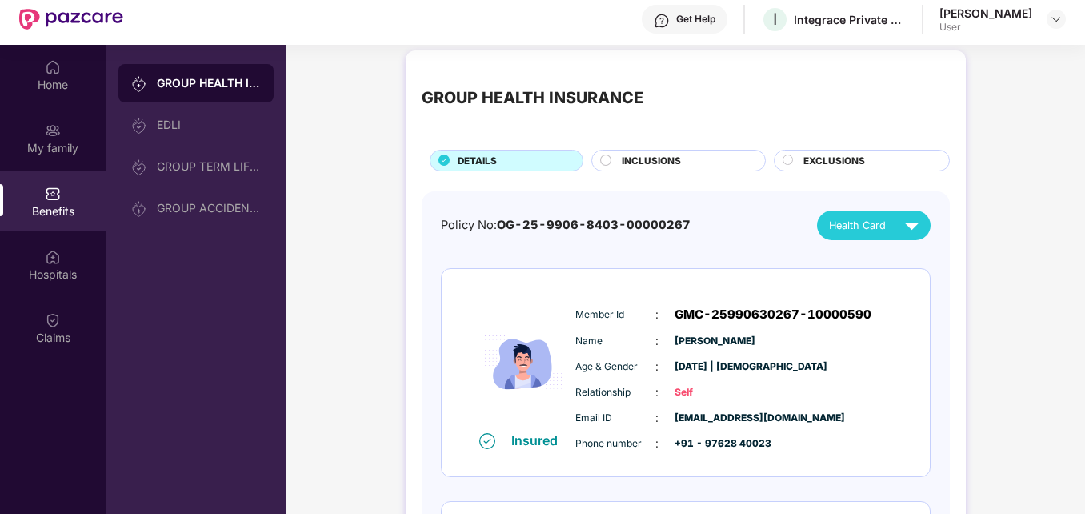
scroll to position [0, 0]
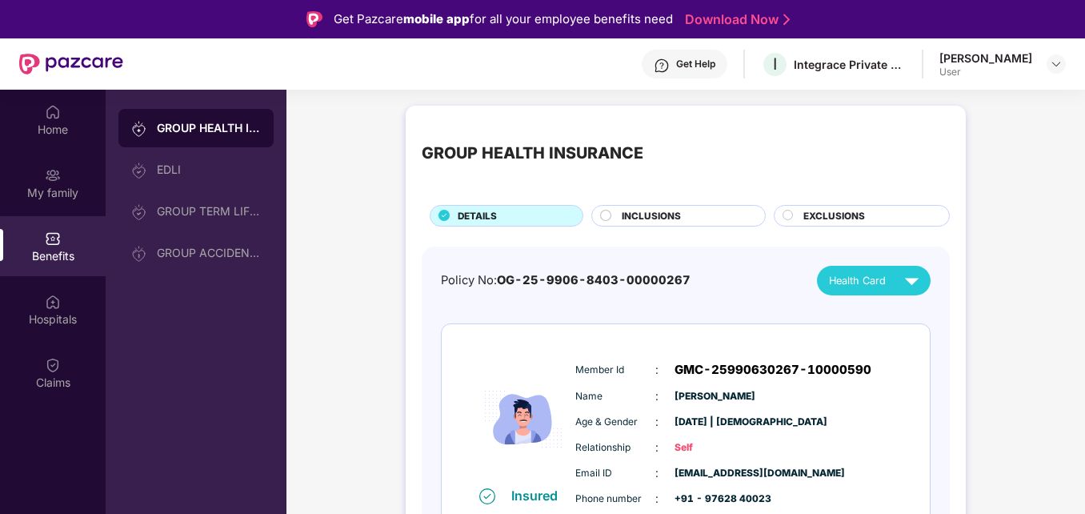
click at [719, 370] on span "GMC-25990630267-10000590" at bounding box center [772, 369] width 197 height 19
